Goal: Task Accomplishment & Management: Manage account settings

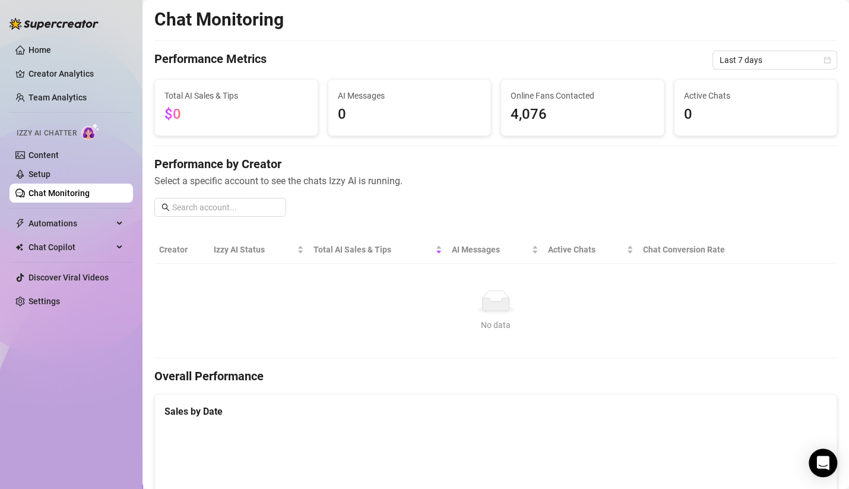
click at [80, 195] on link "Chat Monitoring" at bounding box center [58, 192] width 61 height 9
click at [78, 198] on link "Chat Monitoring" at bounding box center [58, 192] width 61 height 9
click at [65, 248] on span "Chat Copilot" at bounding box center [70, 246] width 84 height 19
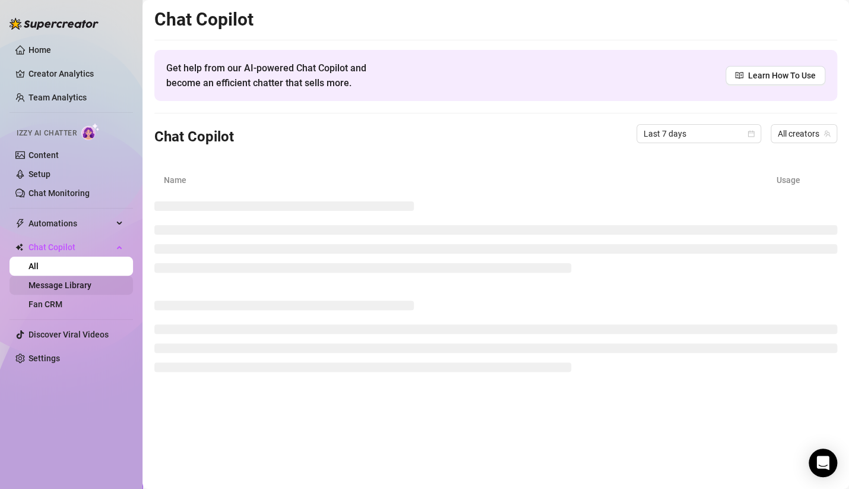
click at [80, 285] on link "Message Library" at bounding box center [59, 284] width 63 height 9
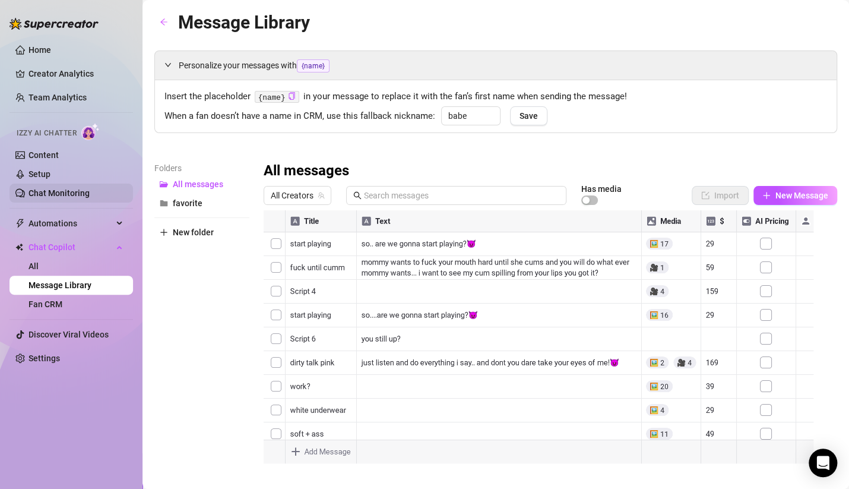
click at [71, 193] on link "Chat Monitoring" at bounding box center [58, 192] width 61 height 9
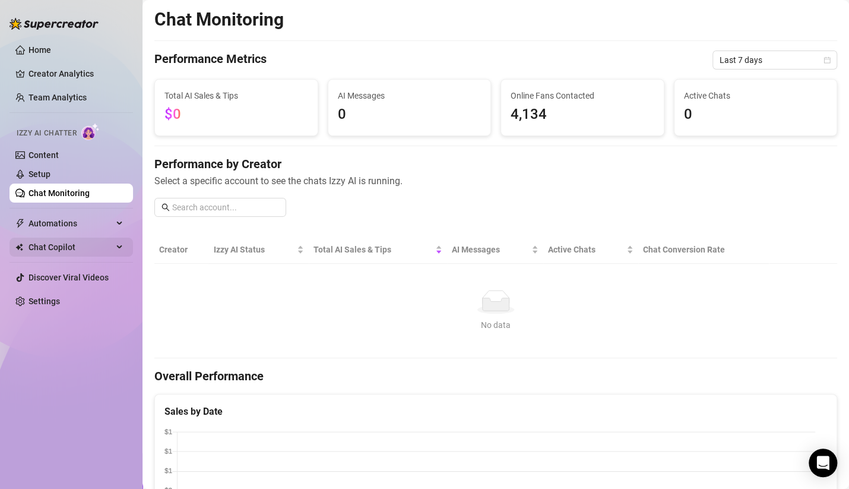
click at [65, 250] on span "Chat Copilot" at bounding box center [70, 246] width 84 height 19
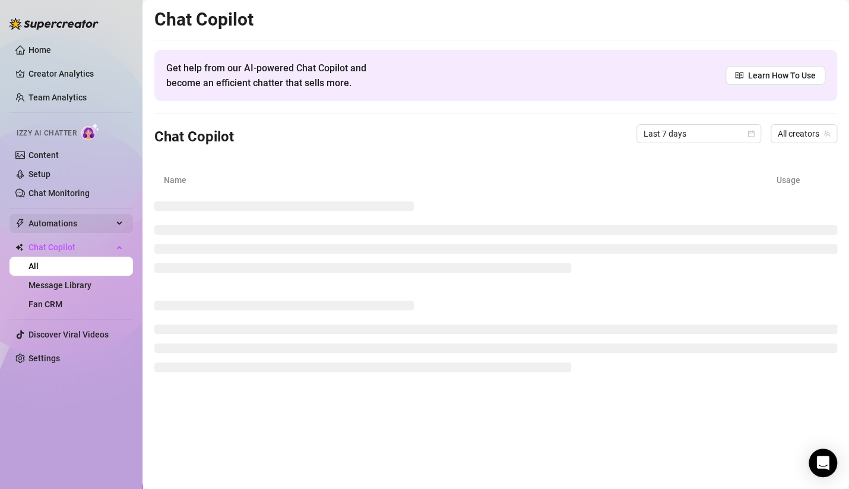
click at [79, 220] on span "Automations" at bounding box center [70, 223] width 84 height 19
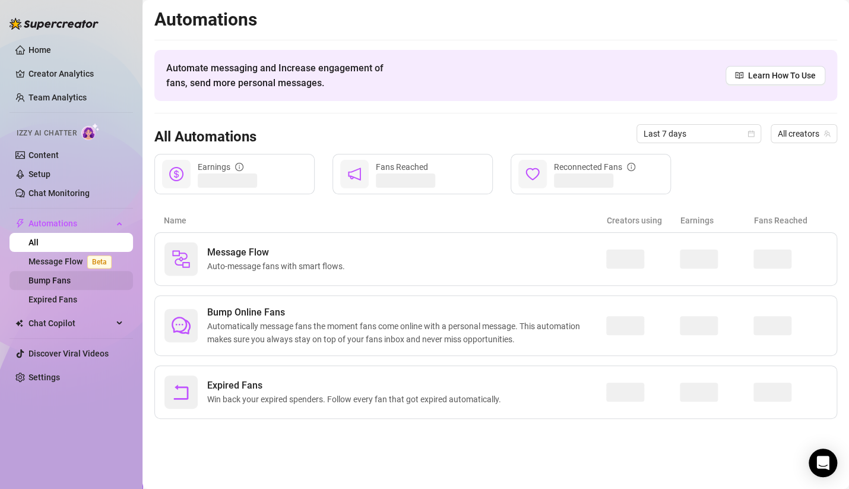
click at [71, 278] on link "Bump Fans" at bounding box center [49, 279] width 42 height 9
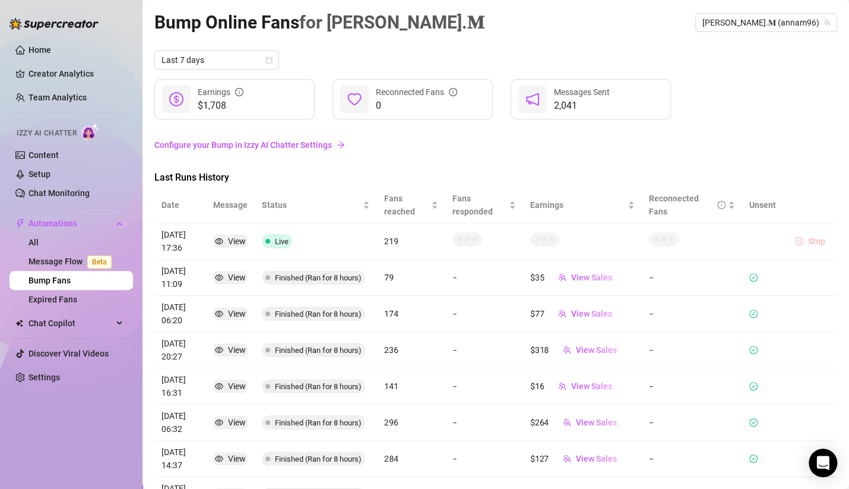
click at [794, 239] on button "Stop" at bounding box center [810, 241] width 40 height 14
click at [794, 240] on button "Stop" at bounding box center [810, 241] width 40 height 14
click at [808, 237] on span "Stop" at bounding box center [816, 240] width 17 height 9
